Goal: Transaction & Acquisition: Purchase product/service

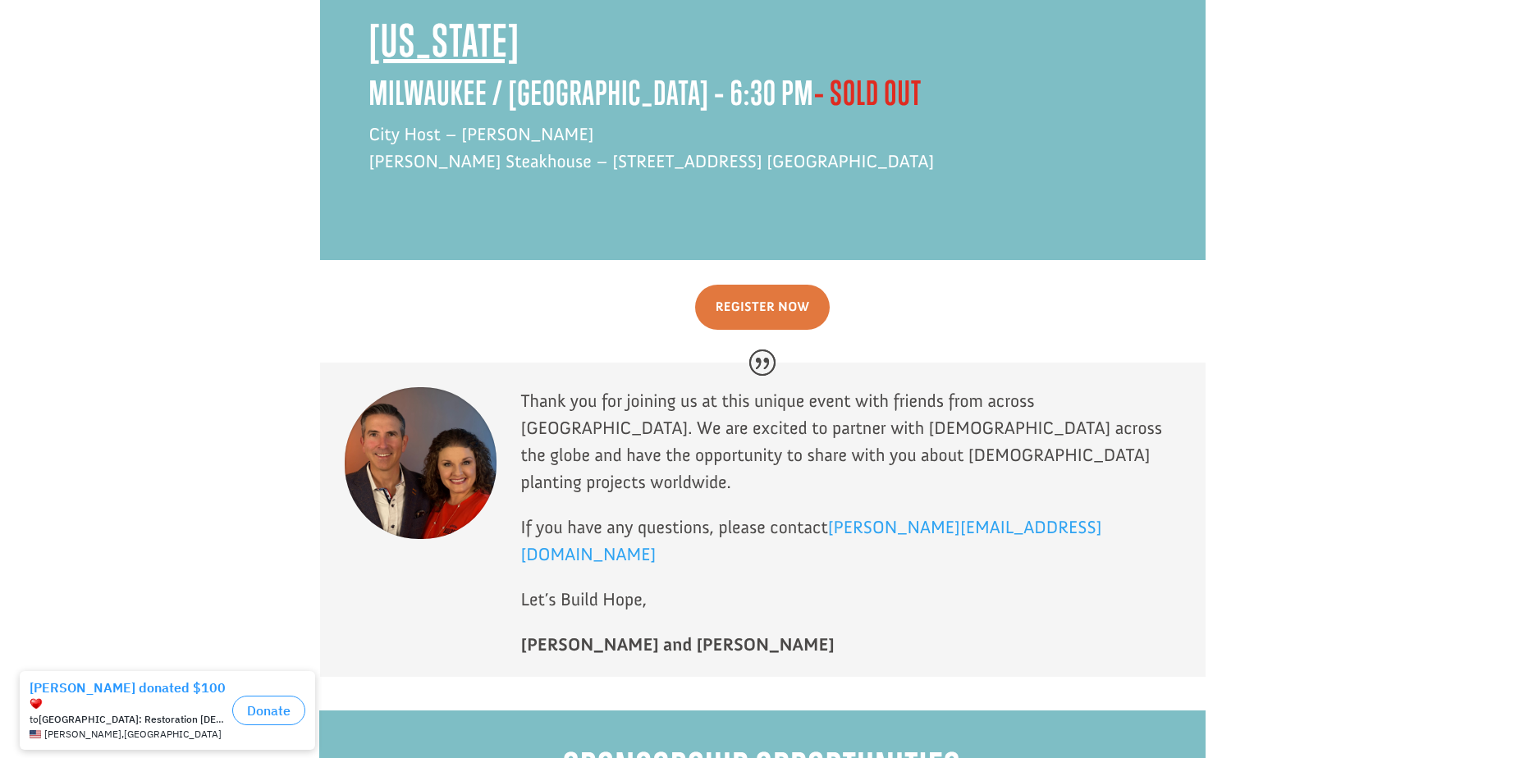
scroll to position [8000, 0]
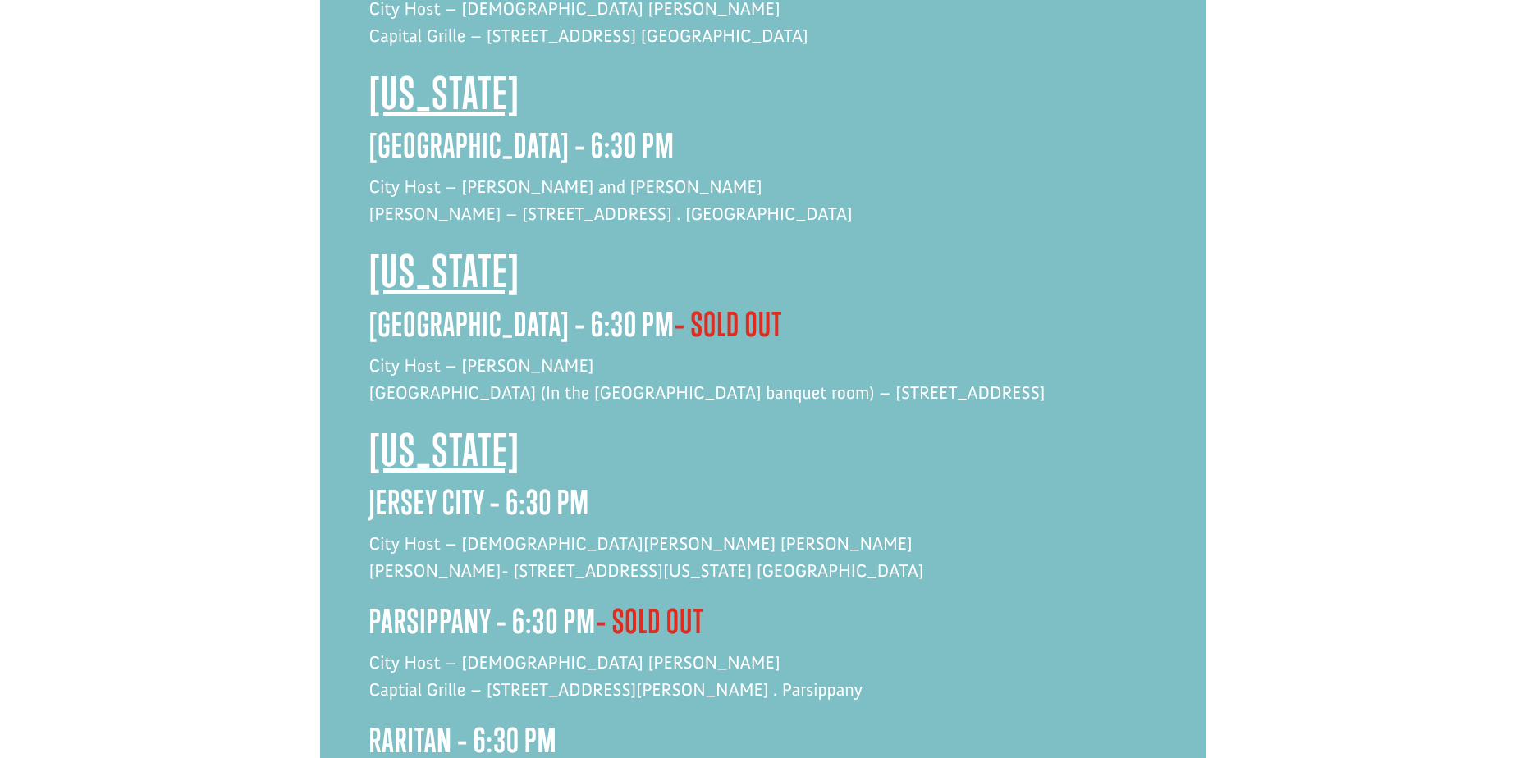
scroll to position [3979, 0]
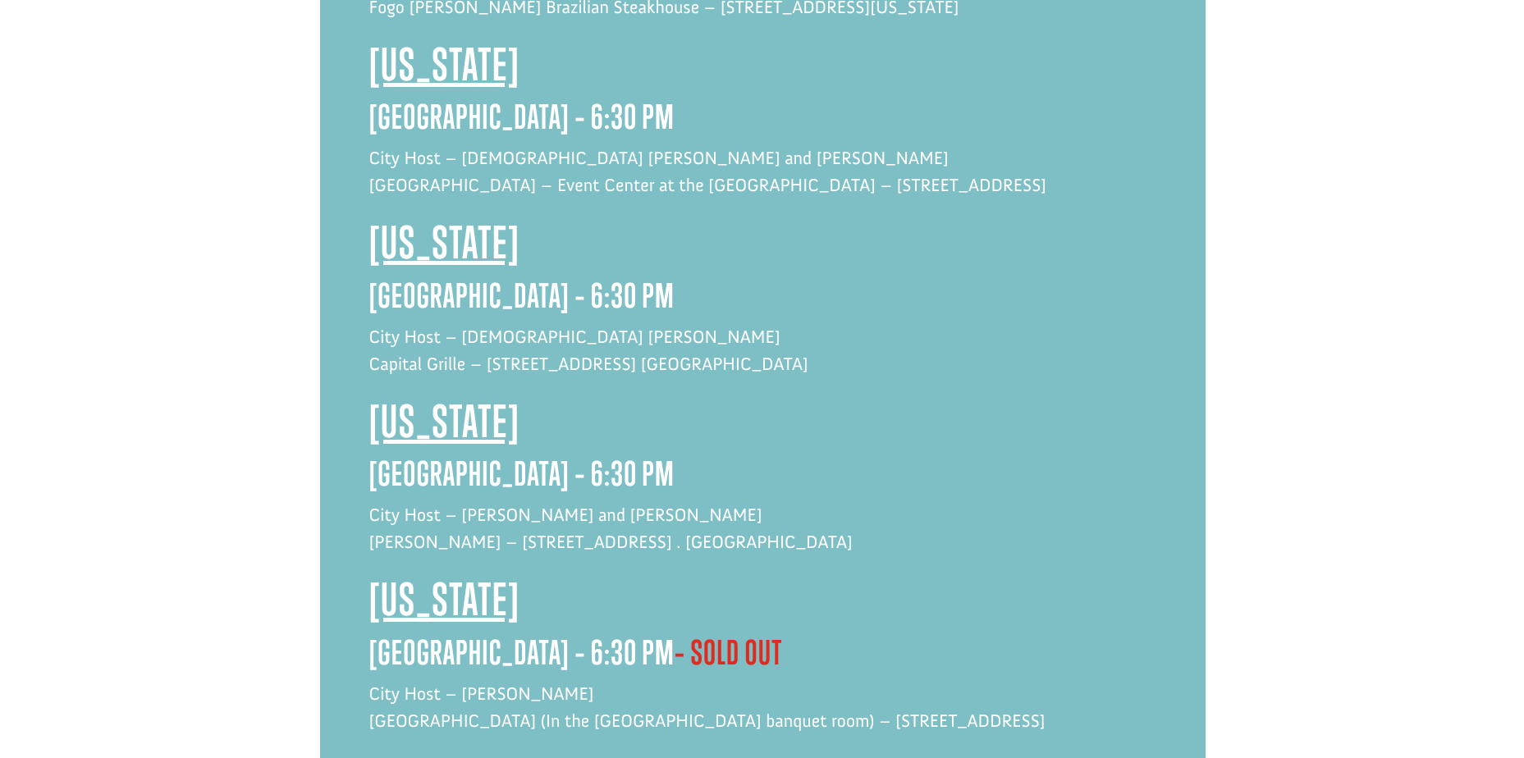
click at [444, 573] on span "Missouri" at bounding box center [444, 599] width 151 height 53
click at [441, 573] on span "Missouri" at bounding box center [444, 599] width 151 height 53
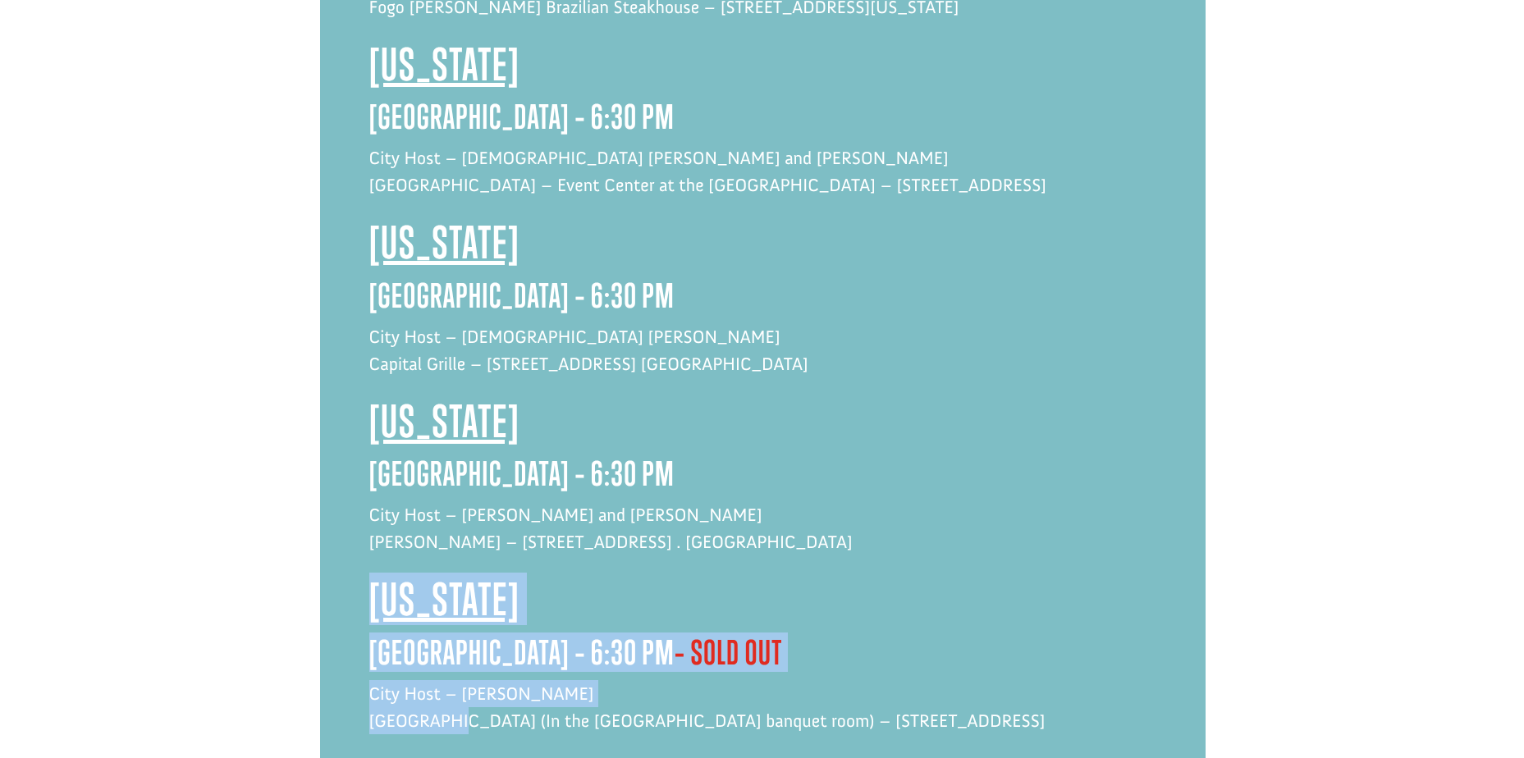
drag, startPoint x: 451, startPoint y: 412, endPoint x: 363, endPoint y: 299, distance: 143.8
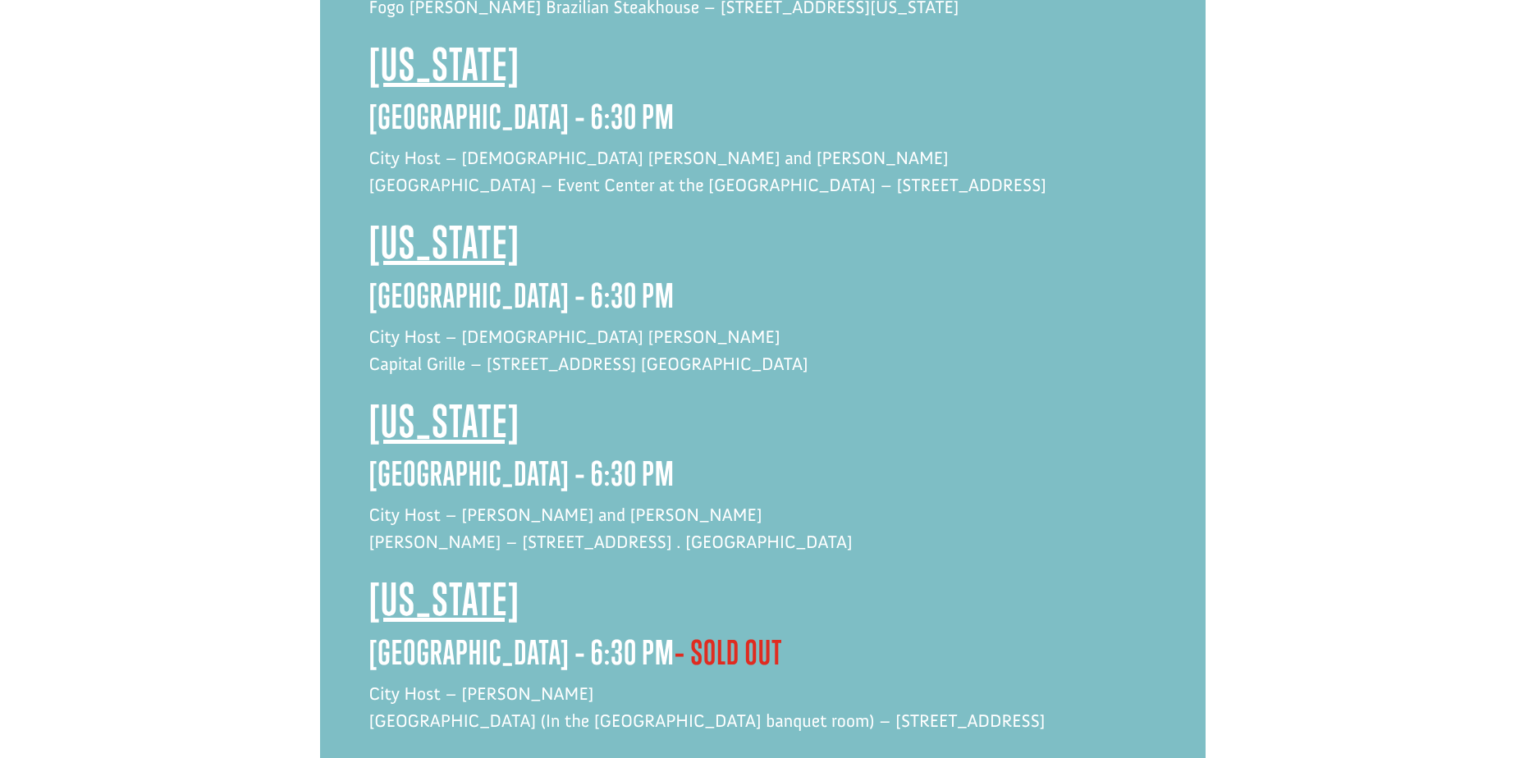
drag, startPoint x: 363, startPoint y: 299, endPoint x: 455, endPoint y: 428, distance: 158.9
click at [455, 680] on p "City Host – Carley Touchstone White River Conference Center (In the Sportman’s …" at bounding box center [762, 716] width 787 height 72
drag, startPoint x: 451, startPoint y: 422, endPoint x: 376, endPoint y: 281, distance: 159.3
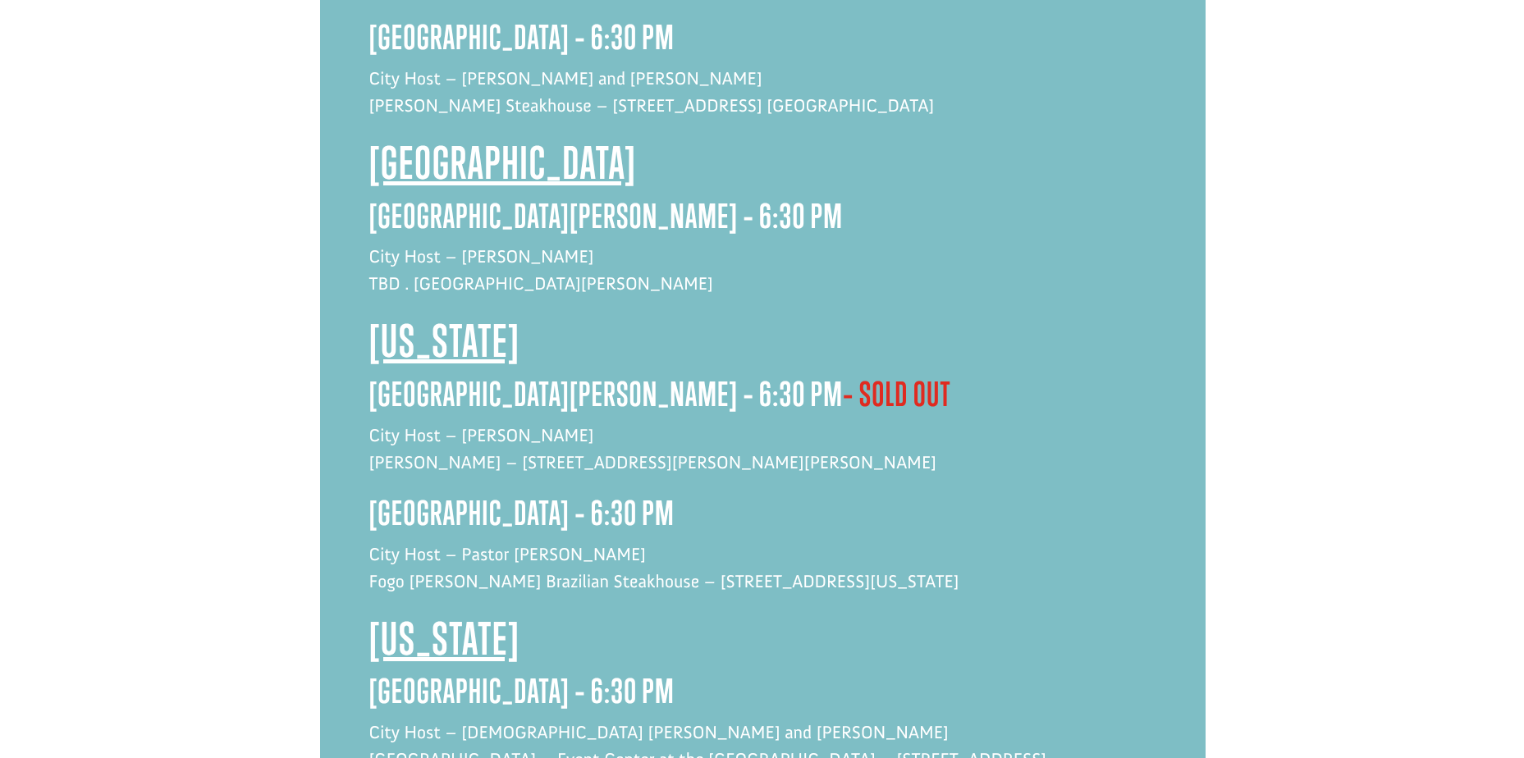
scroll to position [3733, 0]
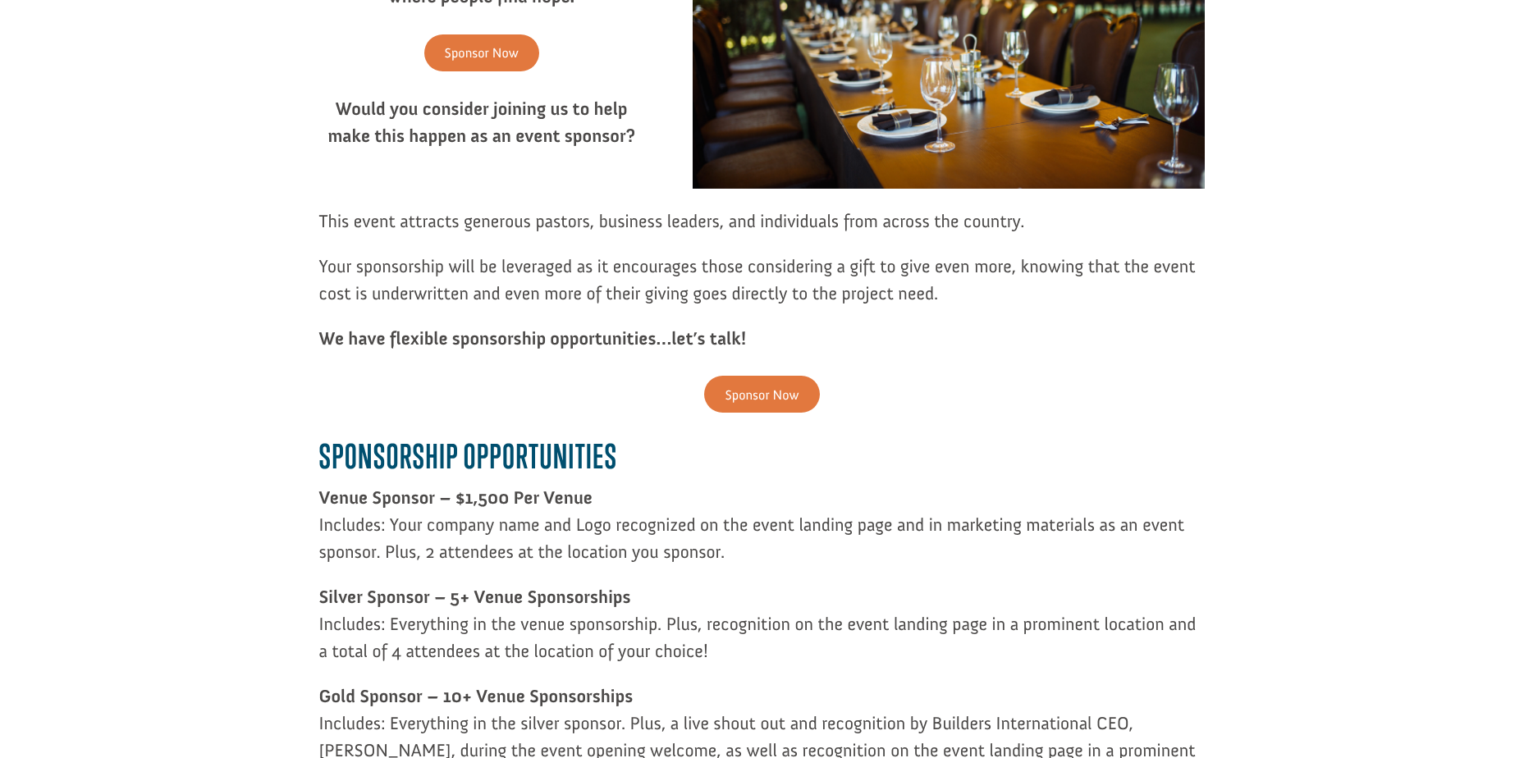
scroll to position [492, 0]
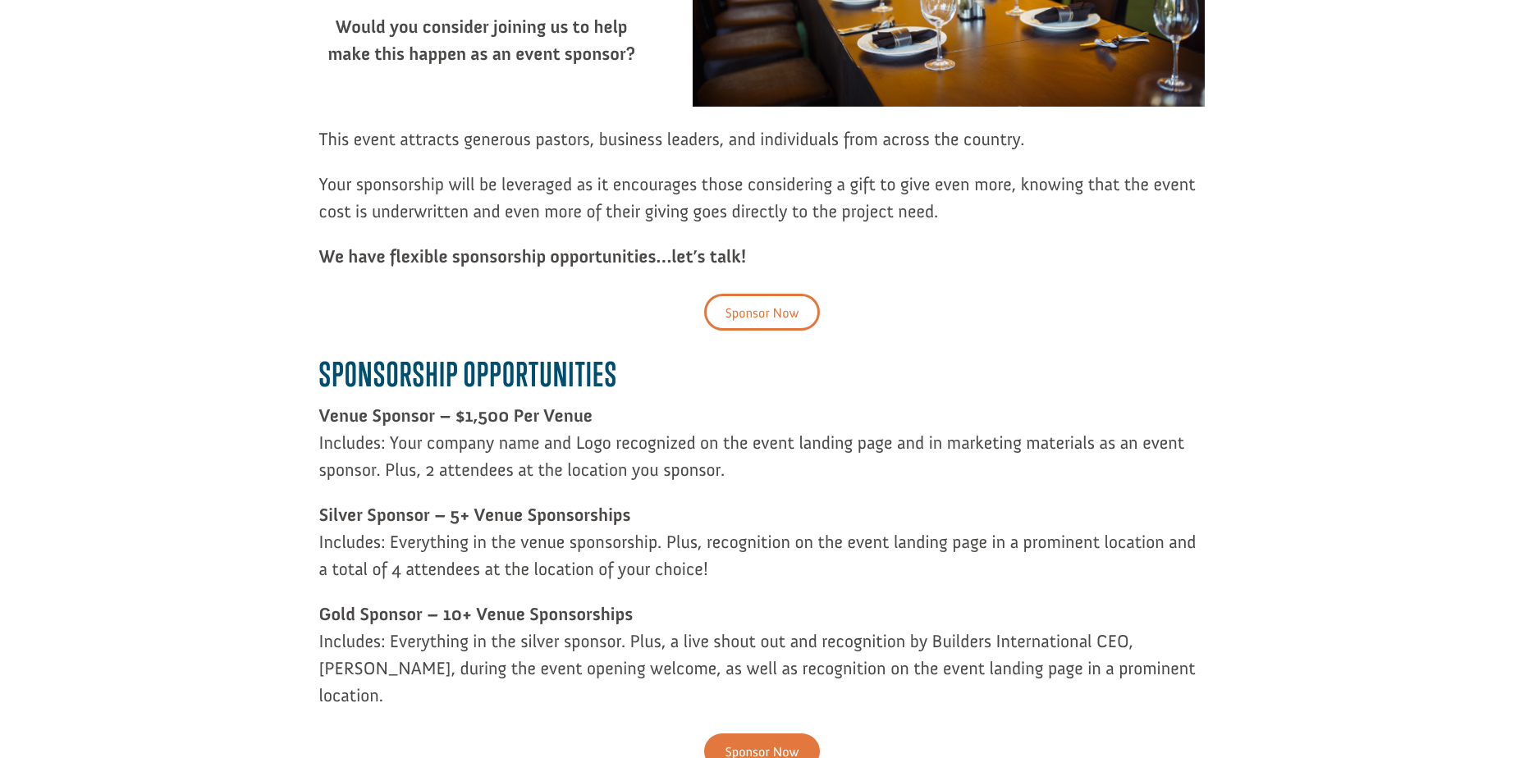
click at [787, 300] on link "Sponsor Now" at bounding box center [761, 312] width 115 height 37
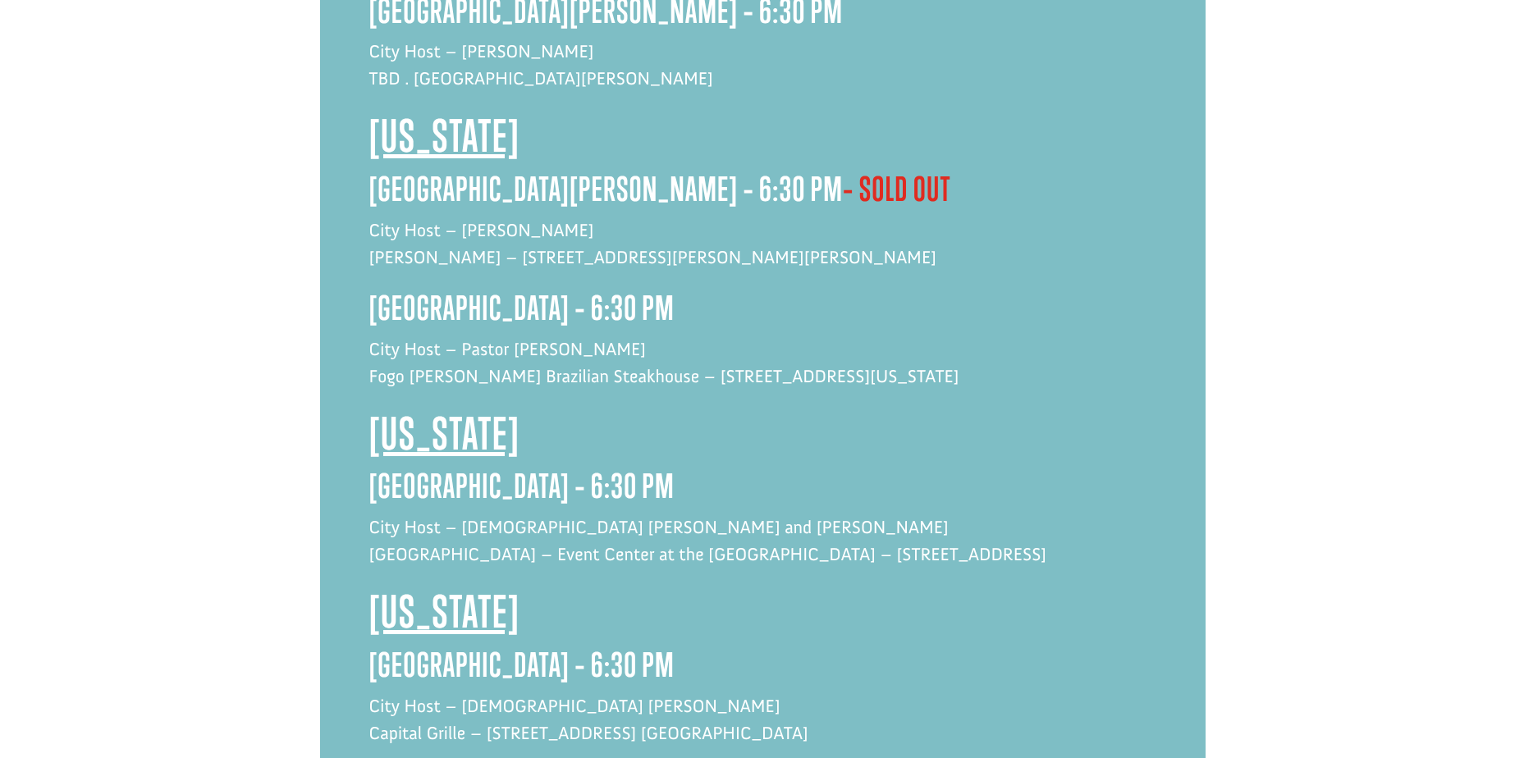
scroll to position [3856, 0]
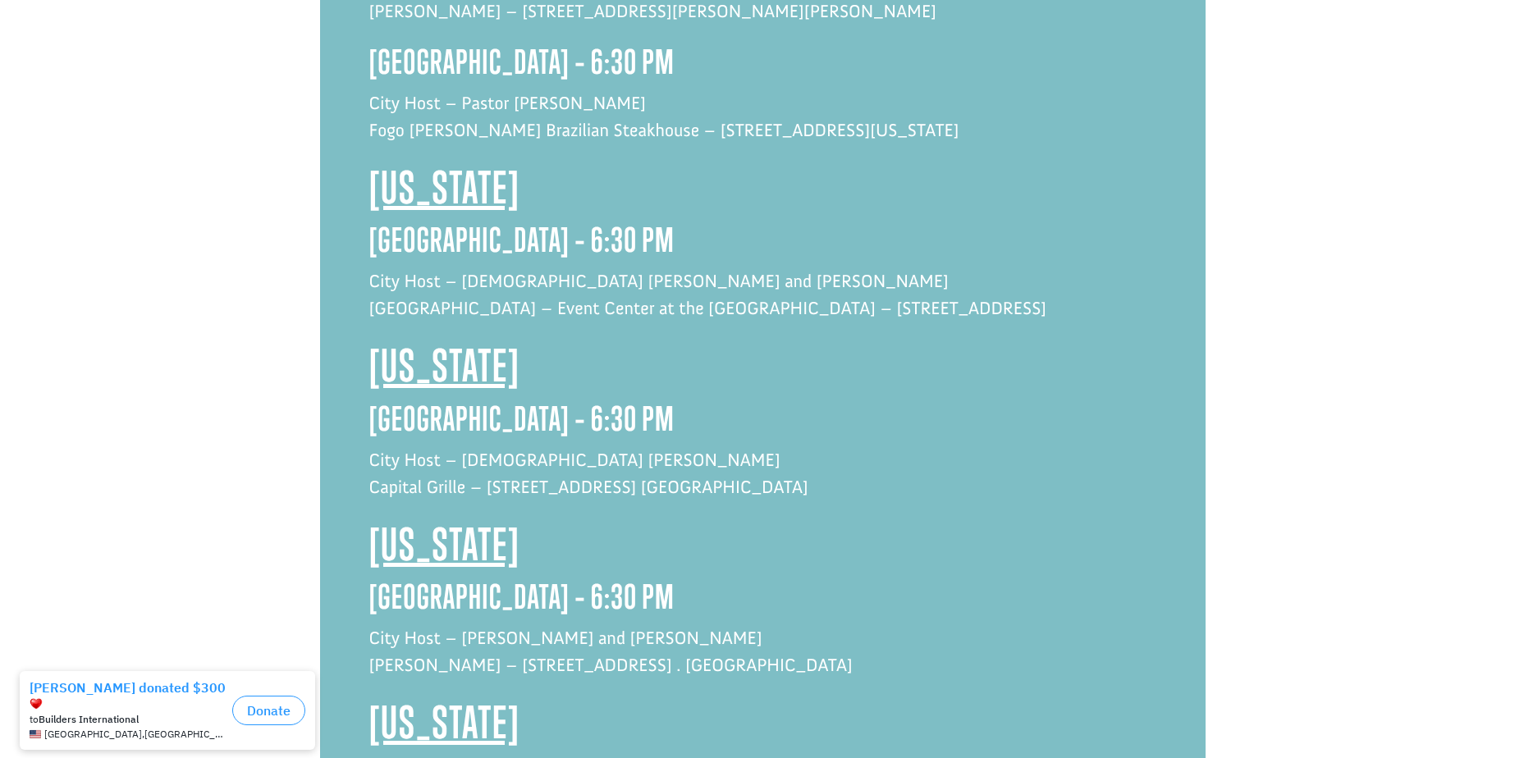
drag, startPoint x: 606, startPoint y: 493, endPoint x: 379, endPoint y: 489, distance: 226.5
